Goal: Information Seeking & Learning: Learn about a topic

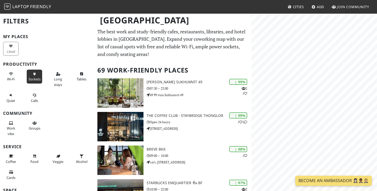
click at [38, 78] on span "Sockets" at bounding box center [35, 79] width 12 height 5
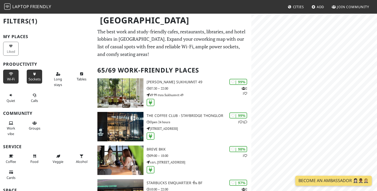
click at [14, 78] on span "Wi-Fi" at bounding box center [11, 79] width 8 height 5
click at [10, 131] on button "Work vibe" at bounding box center [10, 127] width 15 height 19
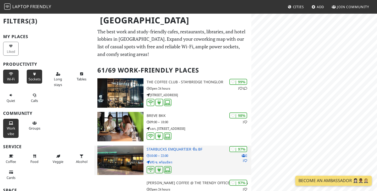
scroll to position [2, 0]
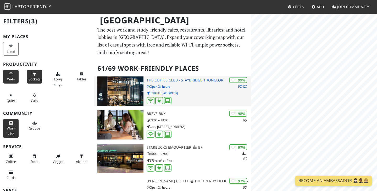
click at [128, 87] on img at bounding box center [120, 90] width 46 height 29
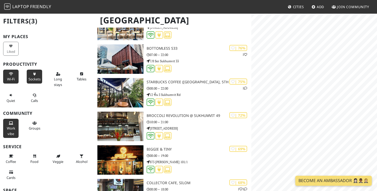
scroll to position [771, 0]
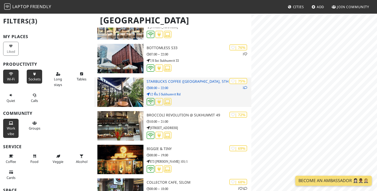
click at [120, 90] on img at bounding box center [120, 91] width 46 height 29
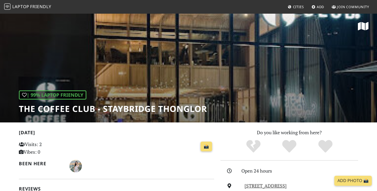
click at [185, 57] on div "| 99% Laptop Friendly THE COFFEE CLUB - Staybridge Thonglor" at bounding box center [188, 67] width 377 height 109
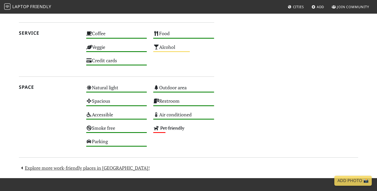
scroll to position [367, 0]
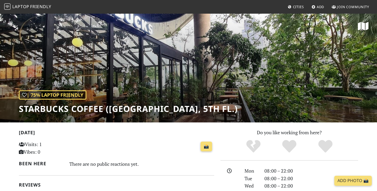
click at [184, 58] on div "| 75% Laptop Friendly Starbucks Coffee (Emquartier Sky Garden, 5th Fl.)" at bounding box center [188, 67] width 377 height 109
click at [183, 64] on div "| 75% Laptop Friendly Starbucks Coffee (Emquartier Sky Garden, 5th Fl.)" at bounding box center [188, 67] width 377 height 109
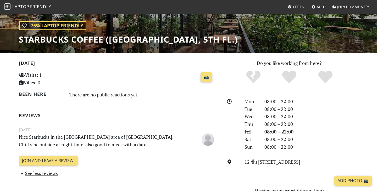
scroll to position [69, 0]
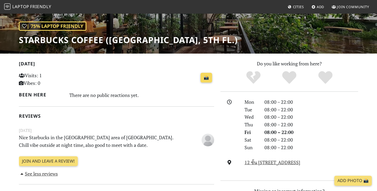
click at [206, 77] on link "📸" at bounding box center [207, 78] width 12 height 10
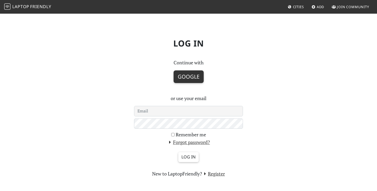
click at [188, 78] on button "Google" at bounding box center [189, 76] width 30 height 13
